Goal: Task Accomplishment & Management: Use online tool/utility

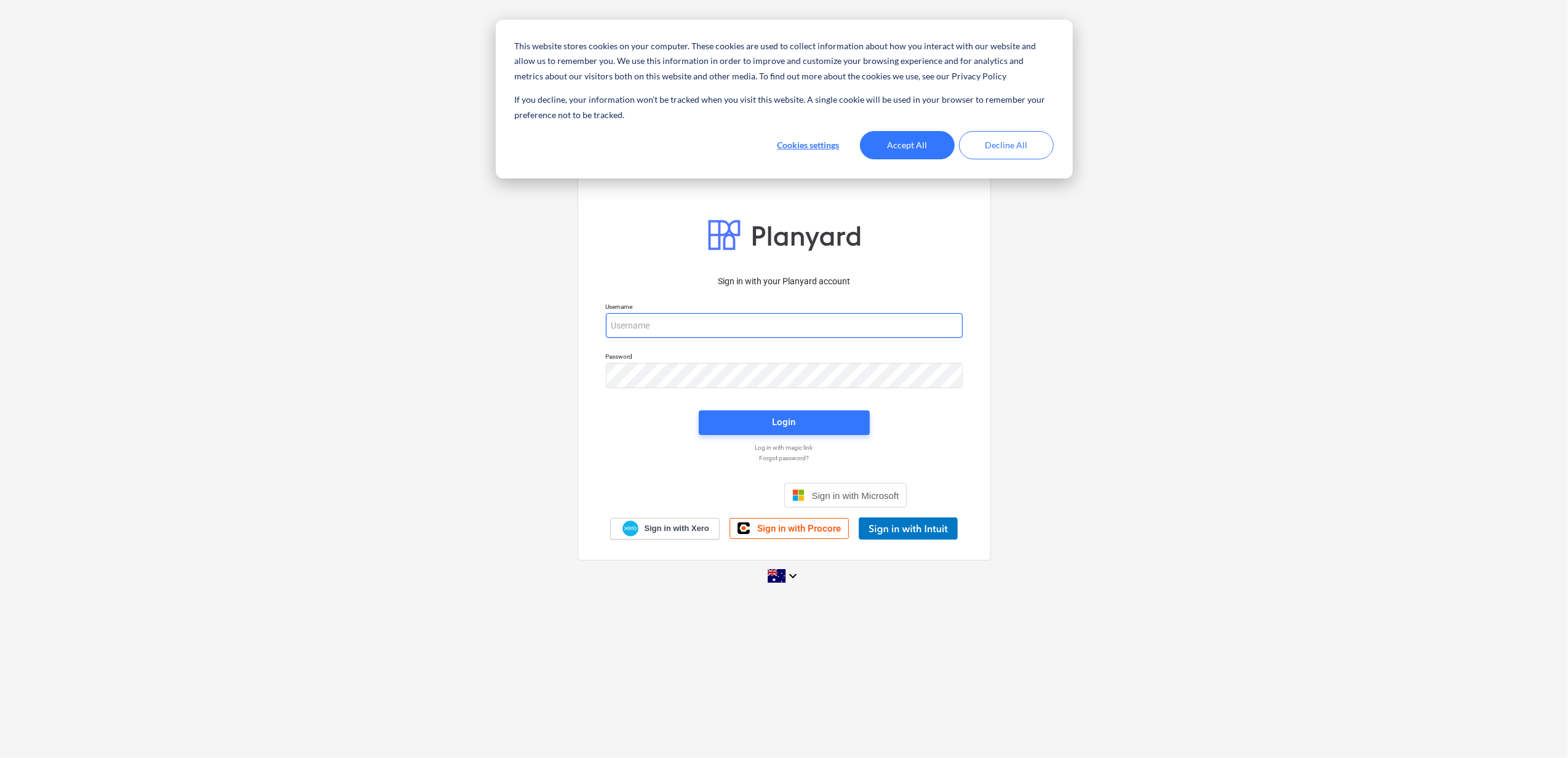
type input "[PERSON_NAME][EMAIL_ADDRESS][DOMAIN_NAME]"
click at [909, 146] on button "Accept All" at bounding box center [907, 145] width 95 height 28
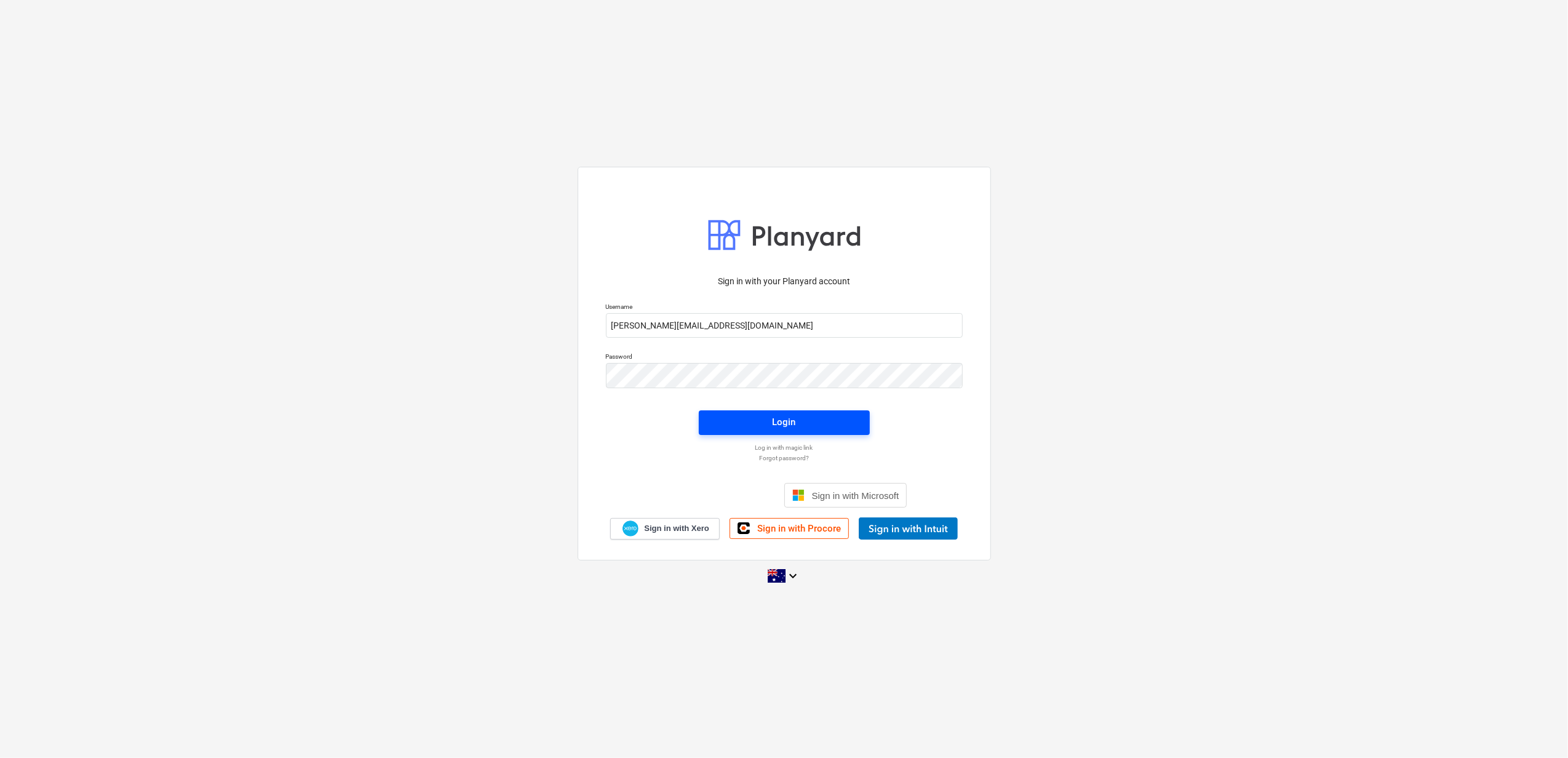
click at [839, 429] on span "Login" at bounding box center [784, 421] width 142 height 16
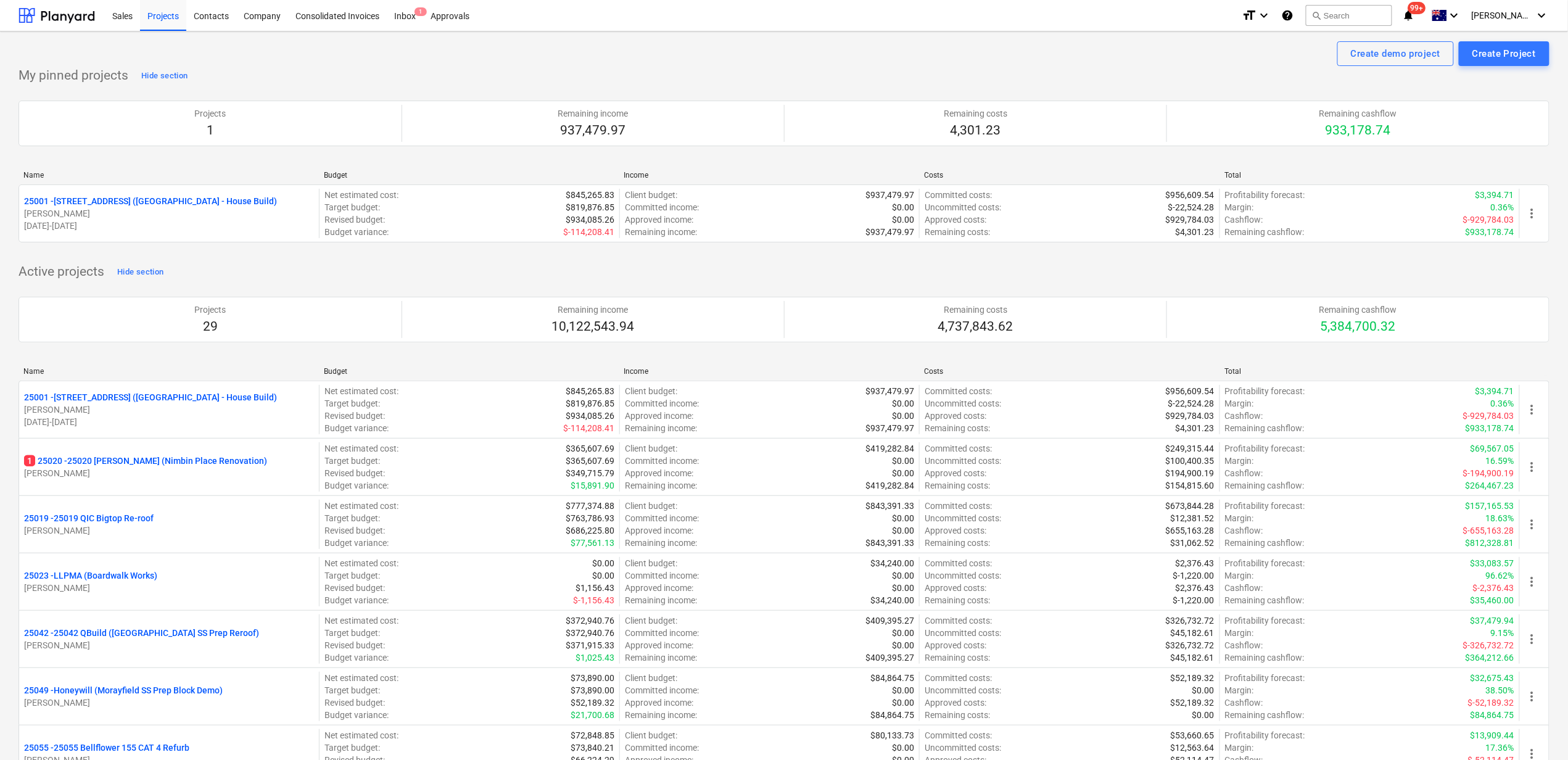
click at [367, 51] on div "Create demo project Create Project" at bounding box center [783, 54] width 1531 height 25
drag, startPoint x: 462, startPoint y: 48, endPoint x: 314, endPoint y: 87, distance: 153.1
drag, startPoint x: 314, startPoint y: 87, endPoint x: 250, endPoint y: 72, distance: 65.7
click at [250, 72] on div "My pinned projects Hide section Projects 1 Remaining income 937,479.97 Remainin…" at bounding box center [783, 161] width 1531 height 191
